Goal: Information Seeking & Learning: Check status

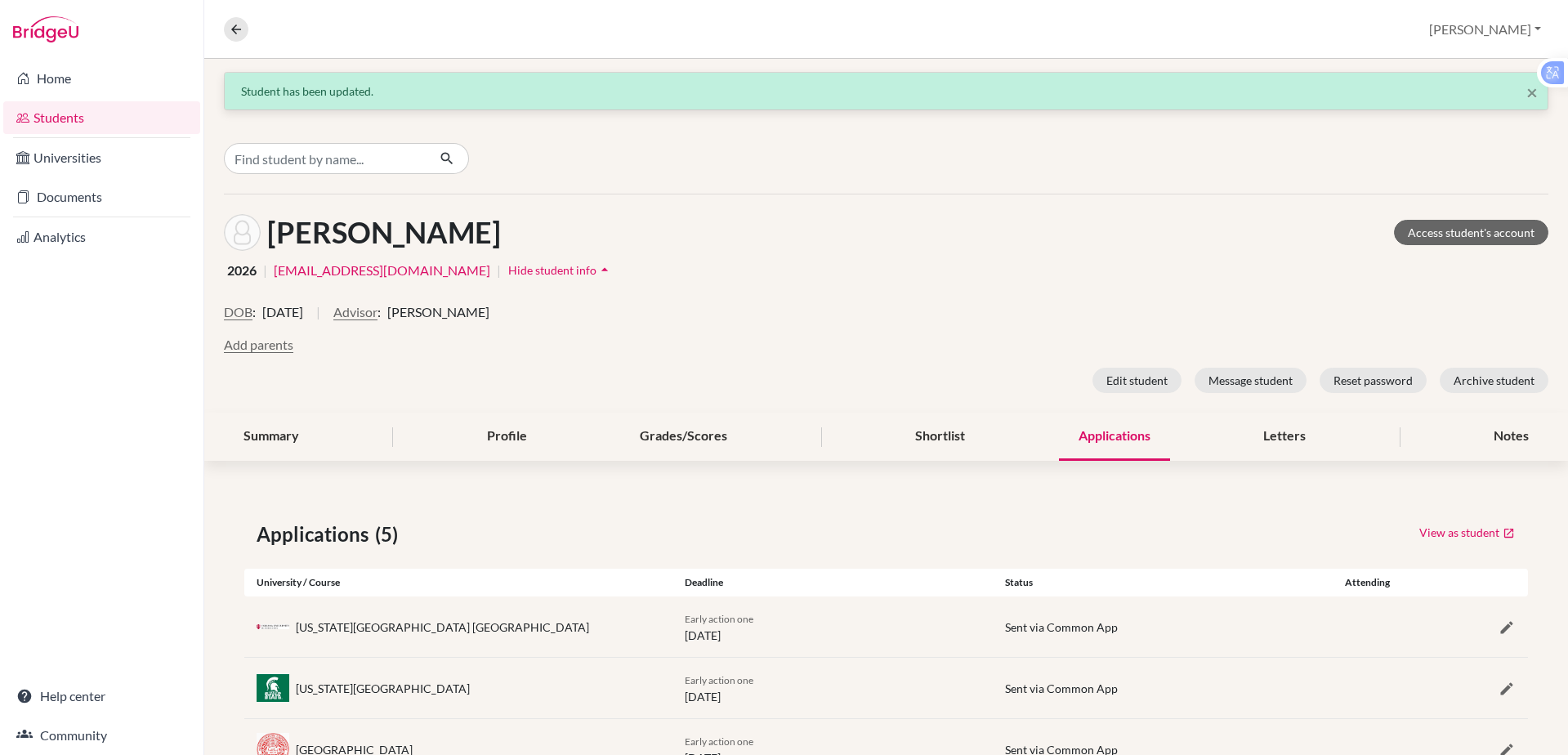
scroll to position [187, 0]
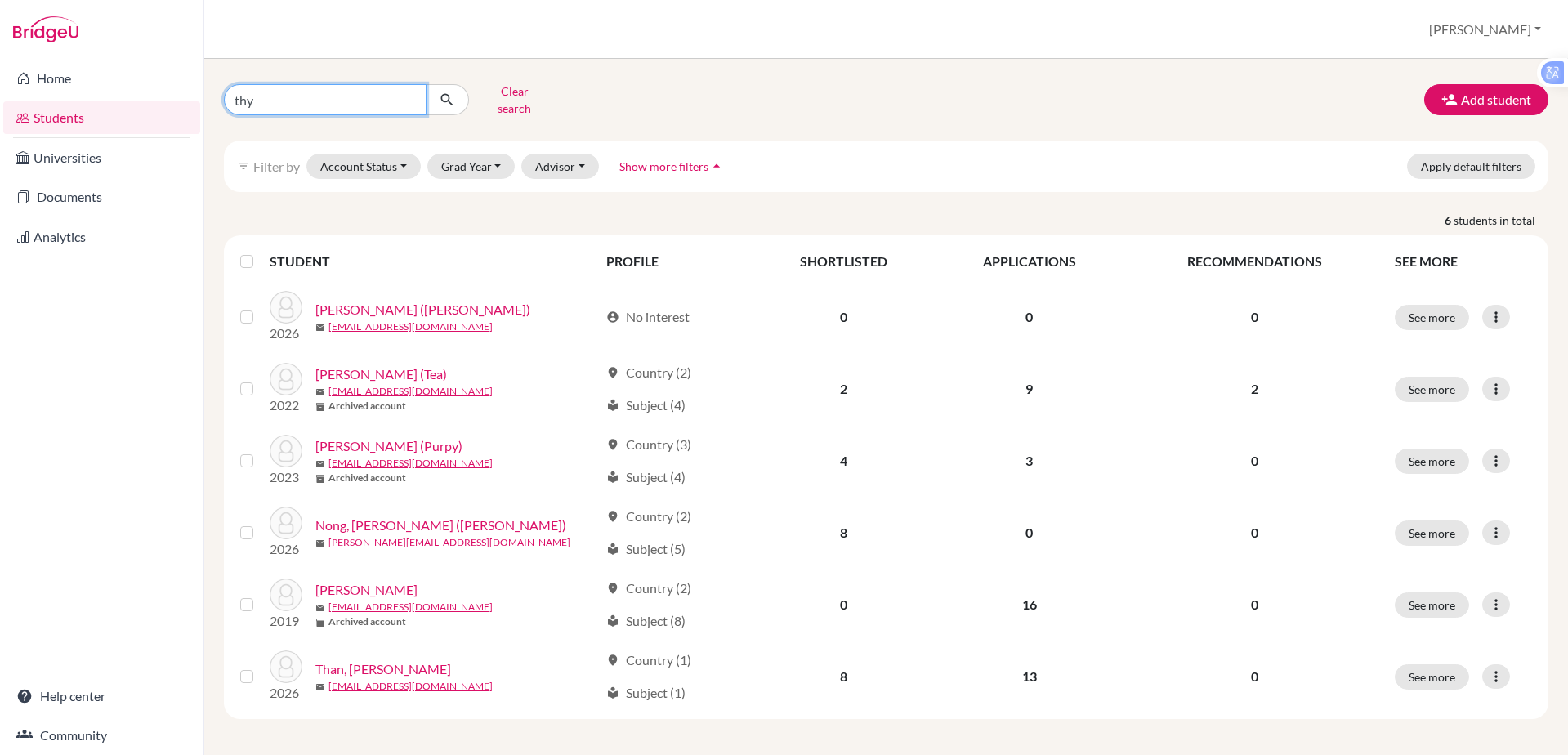
click at [286, 94] on input "thy" at bounding box center [325, 99] width 203 height 31
type input "t"
type input "tue anh"
click button "submit" at bounding box center [448, 99] width 43 height 31
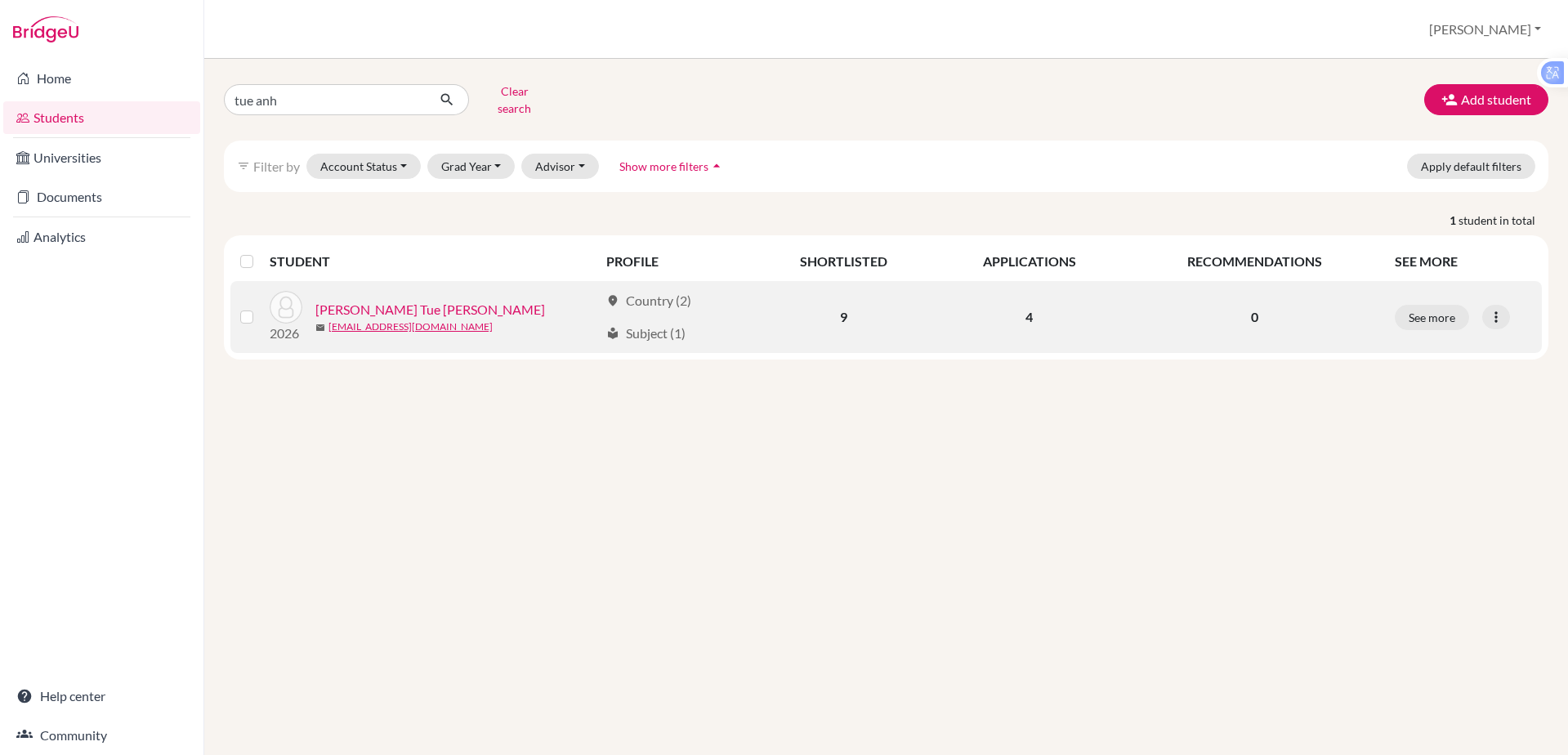
click at [360, 300] on link "[PERSON_NAME] Tue [PERSON_NAME]" at bounding box center [430, 309] width 230 height 19
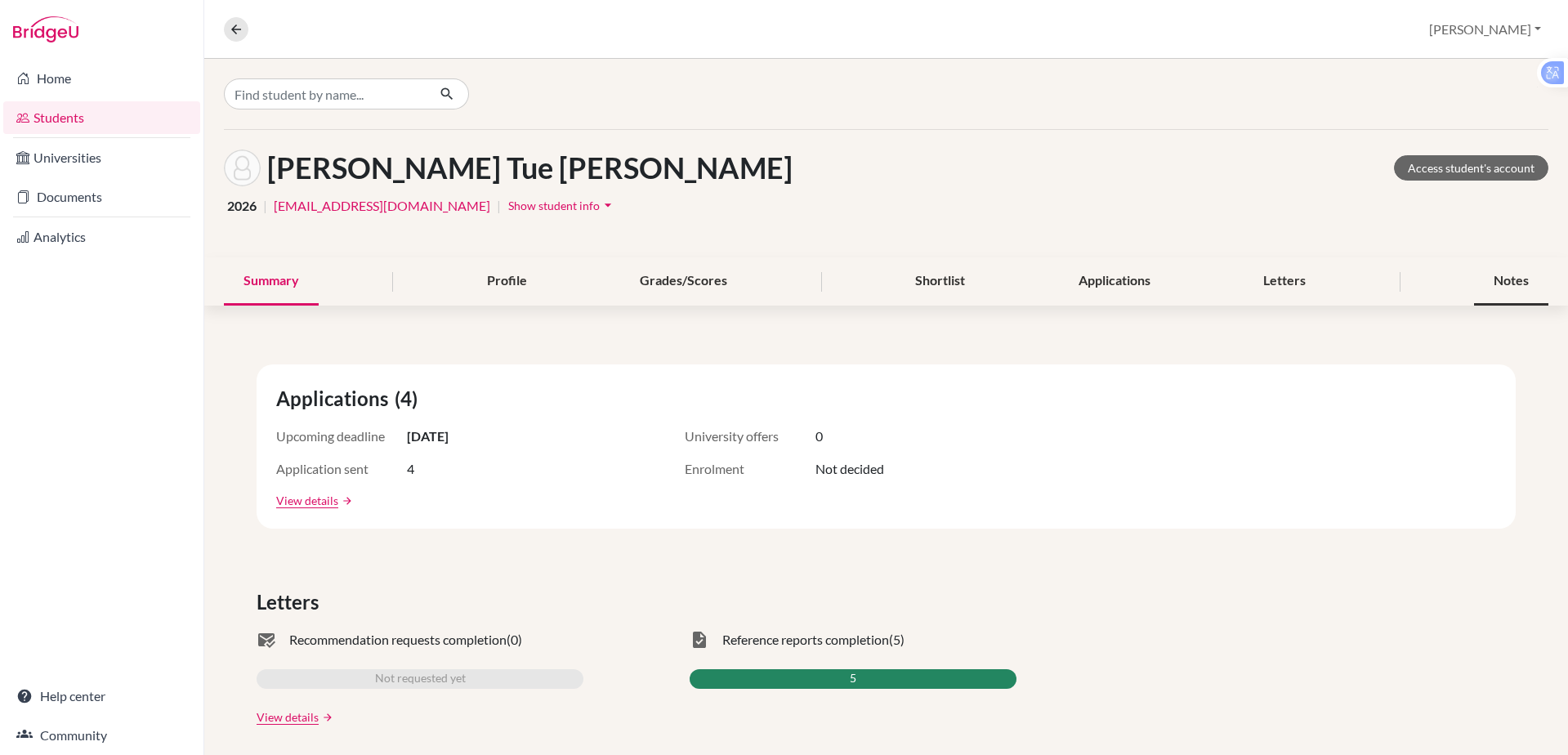
click at [1483, 272] on div "Notes" at bounding box center [1510, 281] width 74 height 48
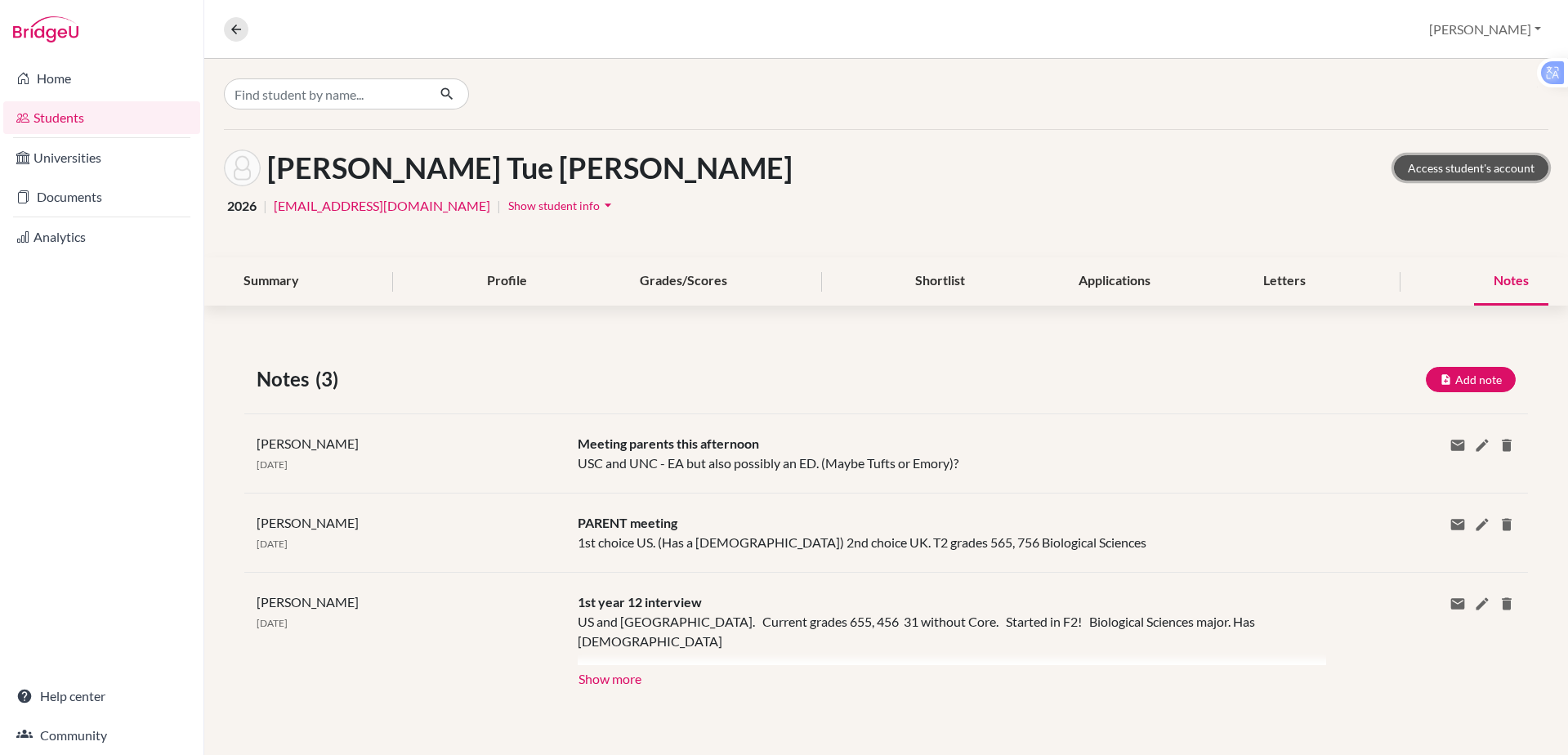
click at [1465, 165] on link "Access student's account" at bounding box center [1470, 168] width 154 height 25
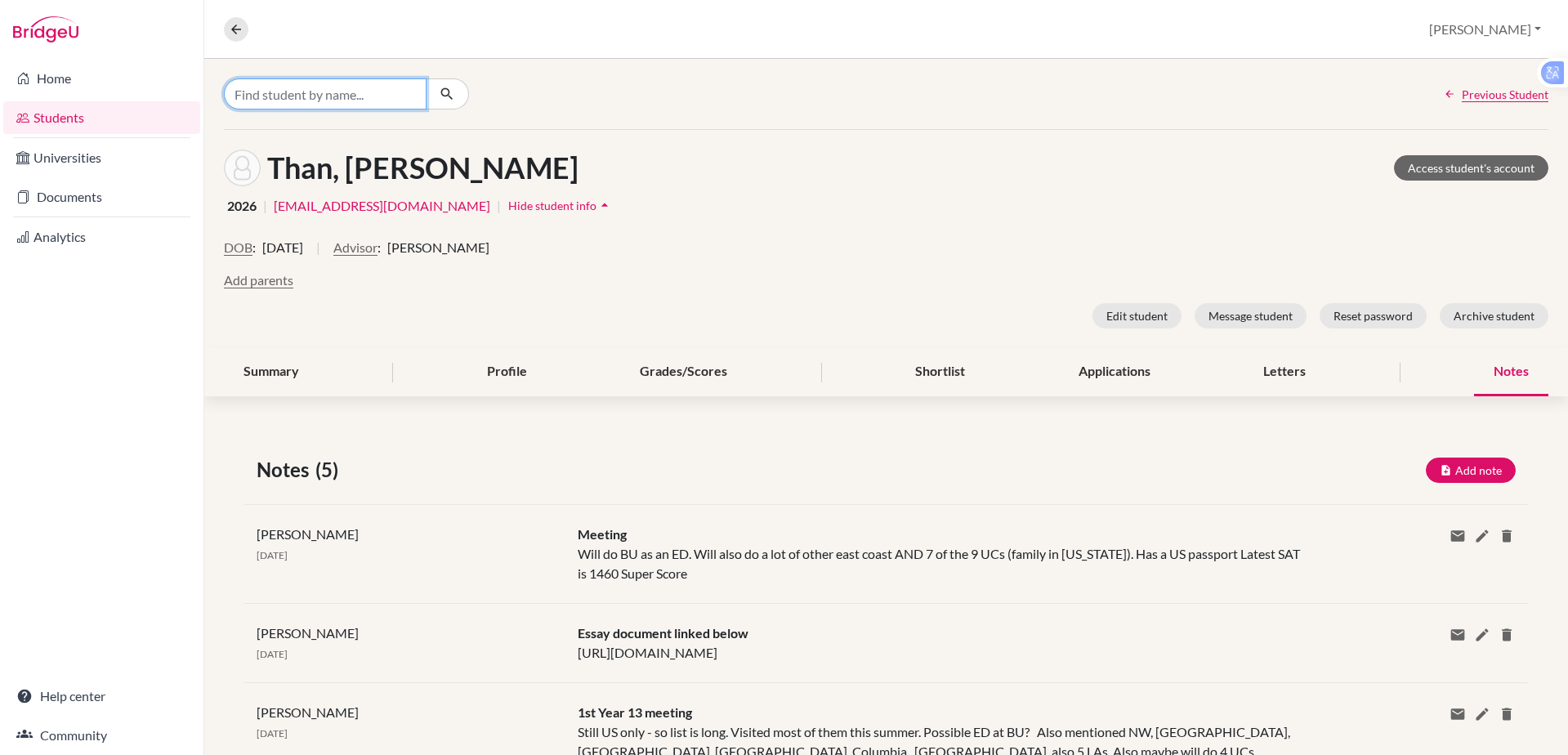
click at [317, 98] on input "Find student by name..." at bounding box center [325, 94] width 203 height 31
click at [255, 94] on input "amaan" at bounding box center [325, 94] width 203 height 31
click at [242, 97] on input "amaan" at bounding box center [325, 94] width 203 height 31
type input "armaan"
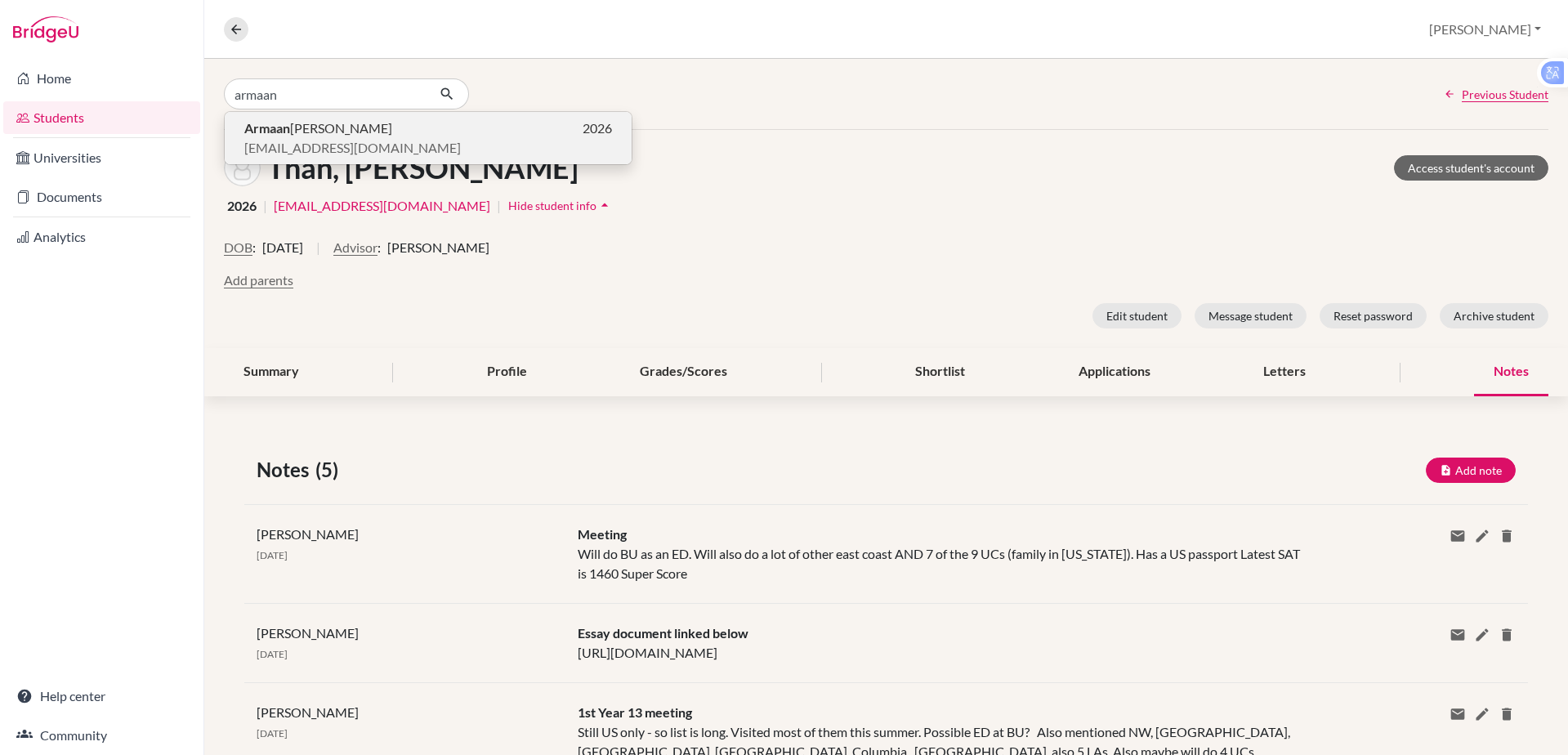
click at [268, 139] on span "abehal@bisvietnam.com" at bounding box center [352, 147] width 216 height 19
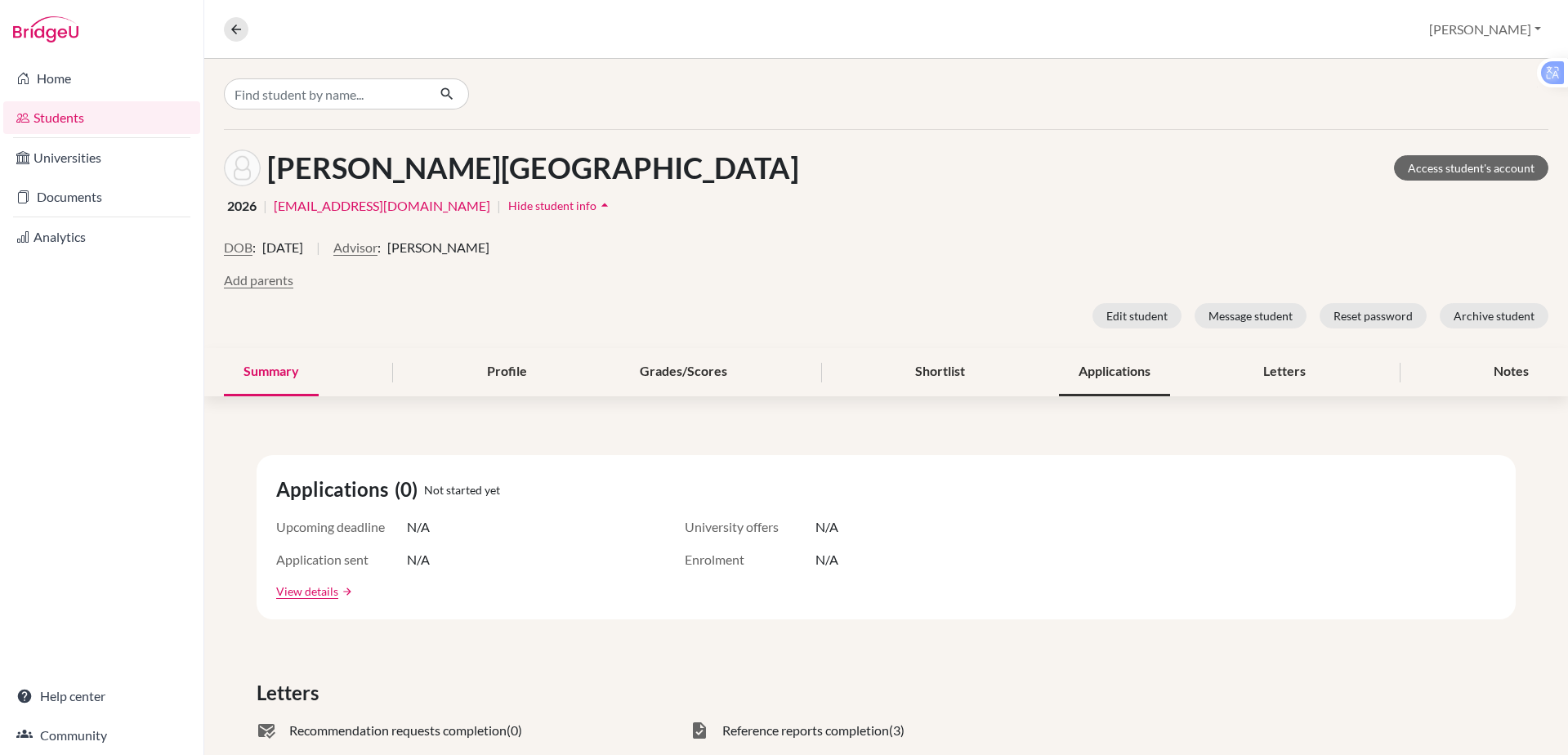
click at [1122, 374] on div "Applications" at bounding box center [1114, 372] width 111 height 48
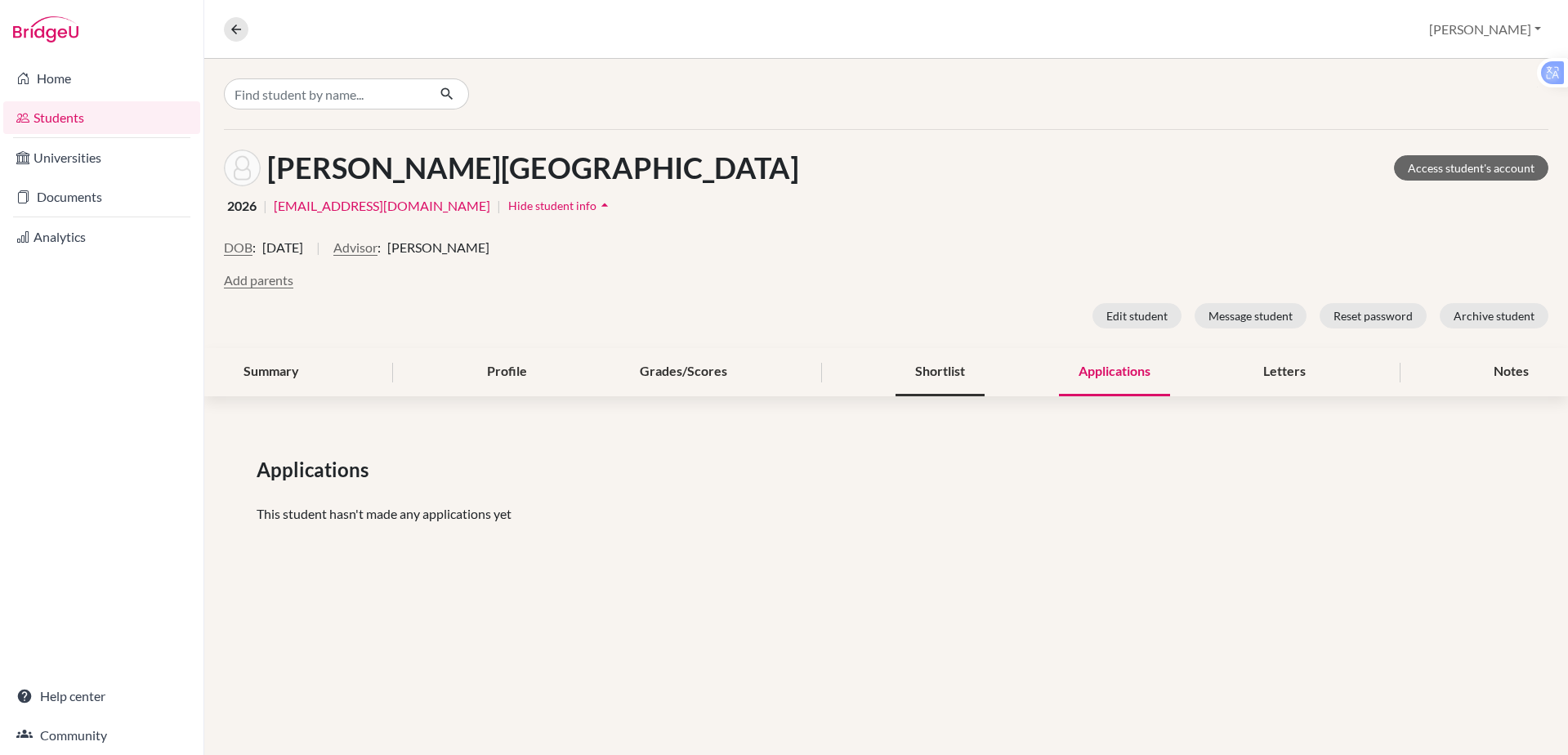
click at [958, 366] on div "Shortlist" at bounding box center [939, 372] width 89 height 48
click at [1077, 378] on div "Applications" at bounding box center [1114, 372] width 111 height 48
